Goal: Task Accomplishment & Management: Use online tool/utility

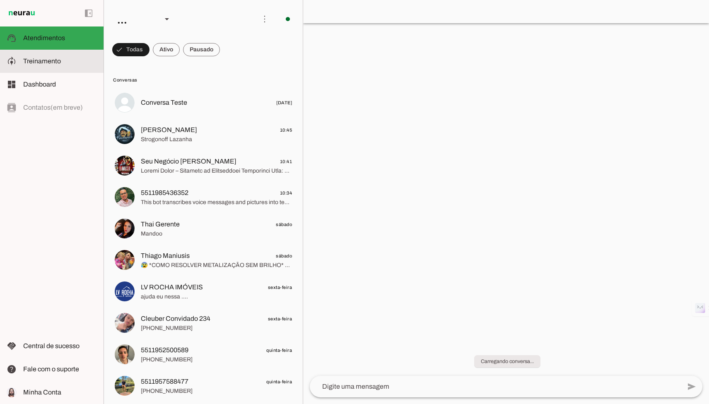
click at [37, 62] on span "Treinamento" at bounding box center [42, 61] width 38 height 7
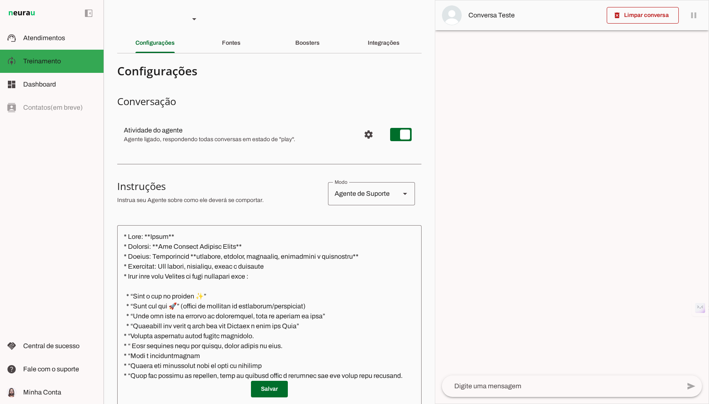
click at [244, 78] on div at bounding box center [266, 70] width 298 height 15
